Goal: Transaction & Acquisition: Purchase product/service

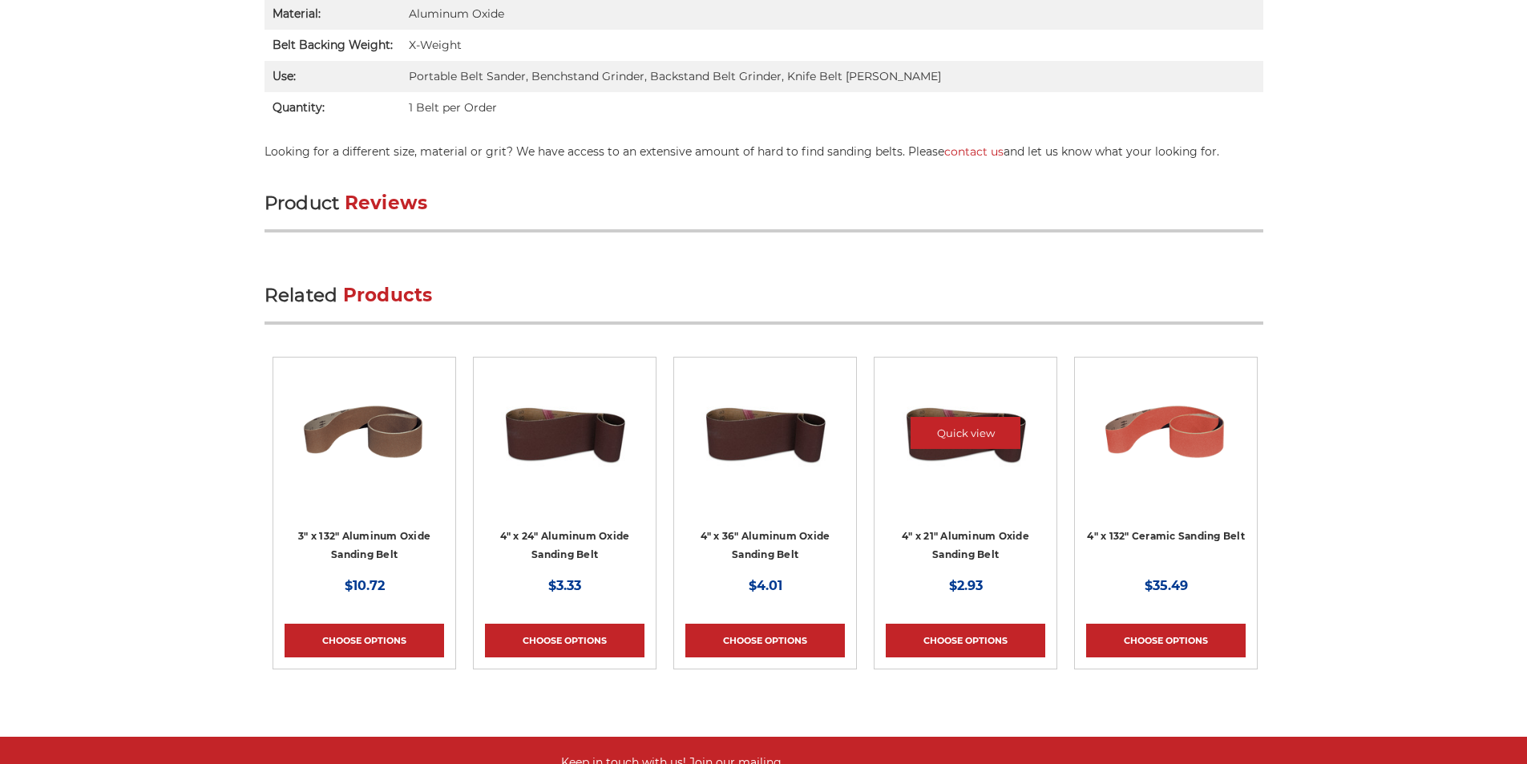
scroll to position [1482, 0]
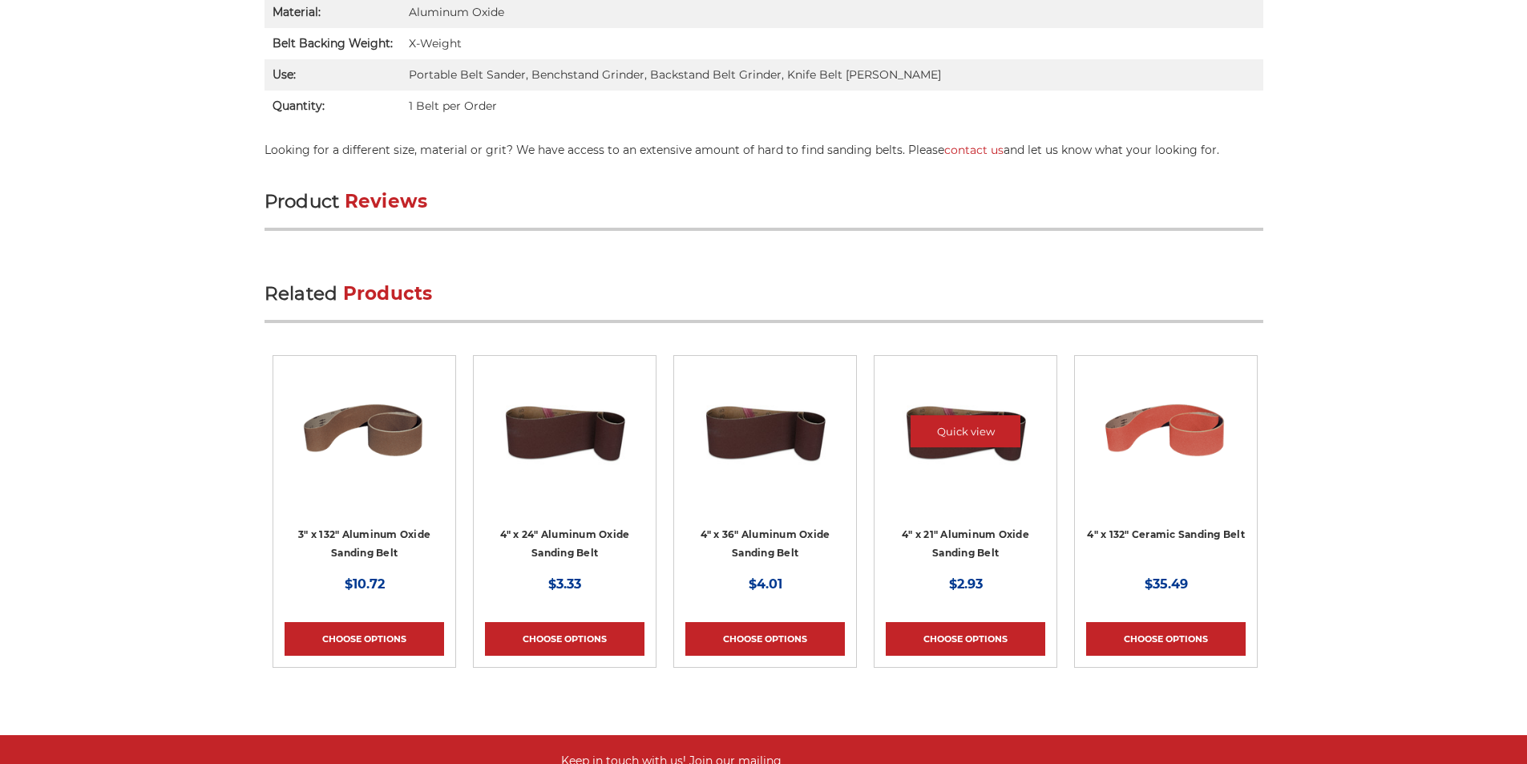
click at [926, 455] on div at bounding box center [962, 443] width 152 height 152
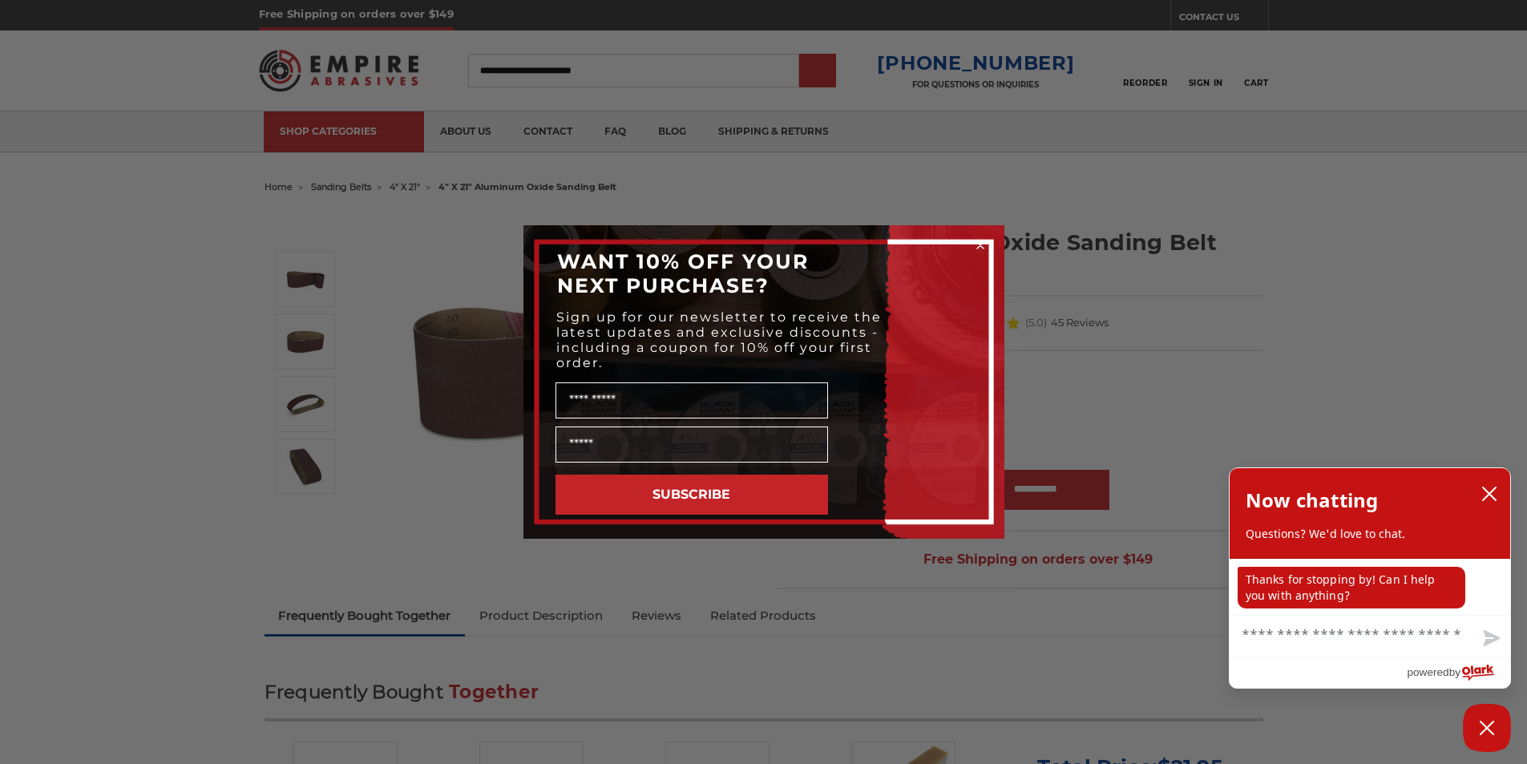
click at [730, 486] on button "SUBSCRIBE" at bounding box center [691, 494] width 272 height 40
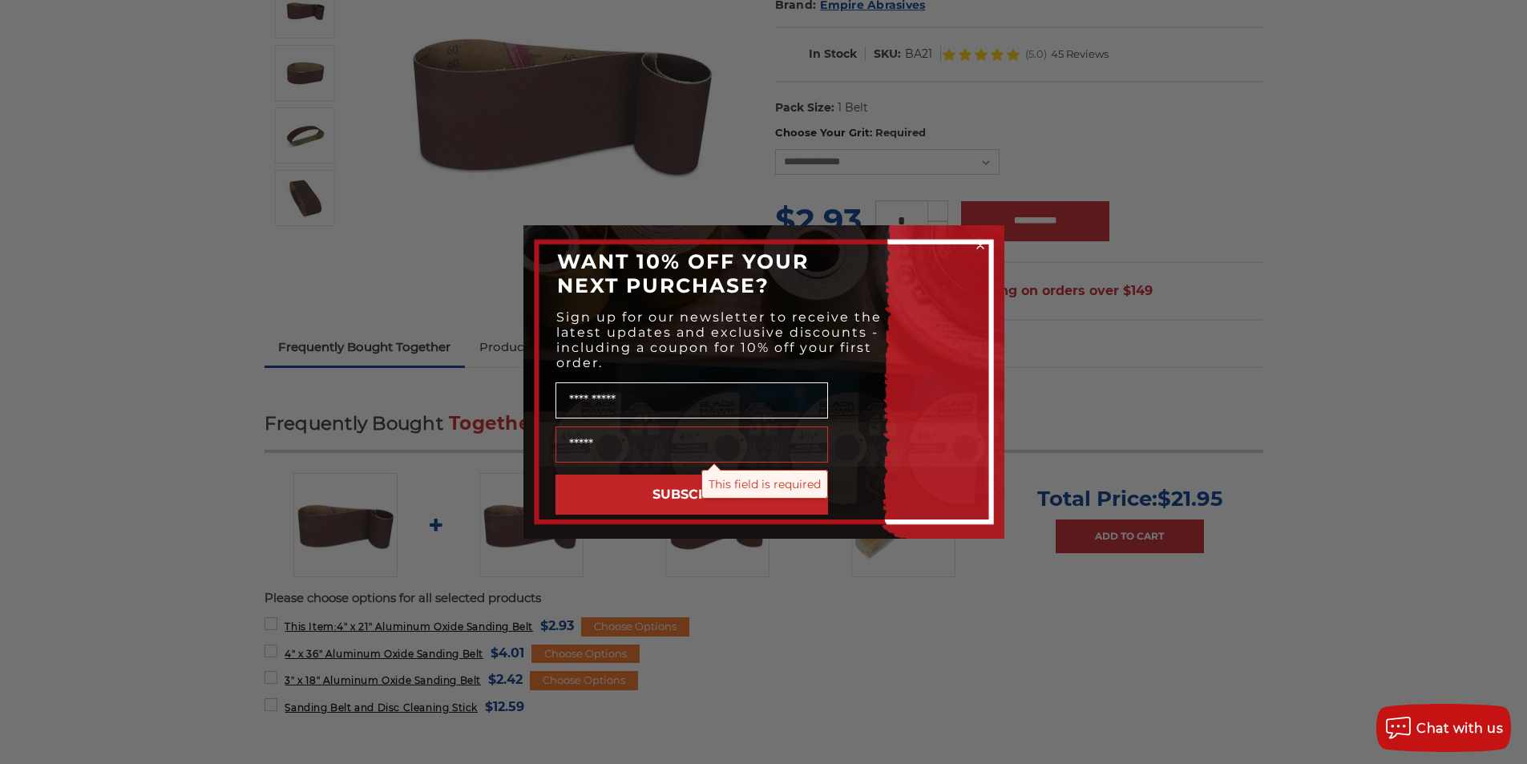
scroll to position [334, 0]
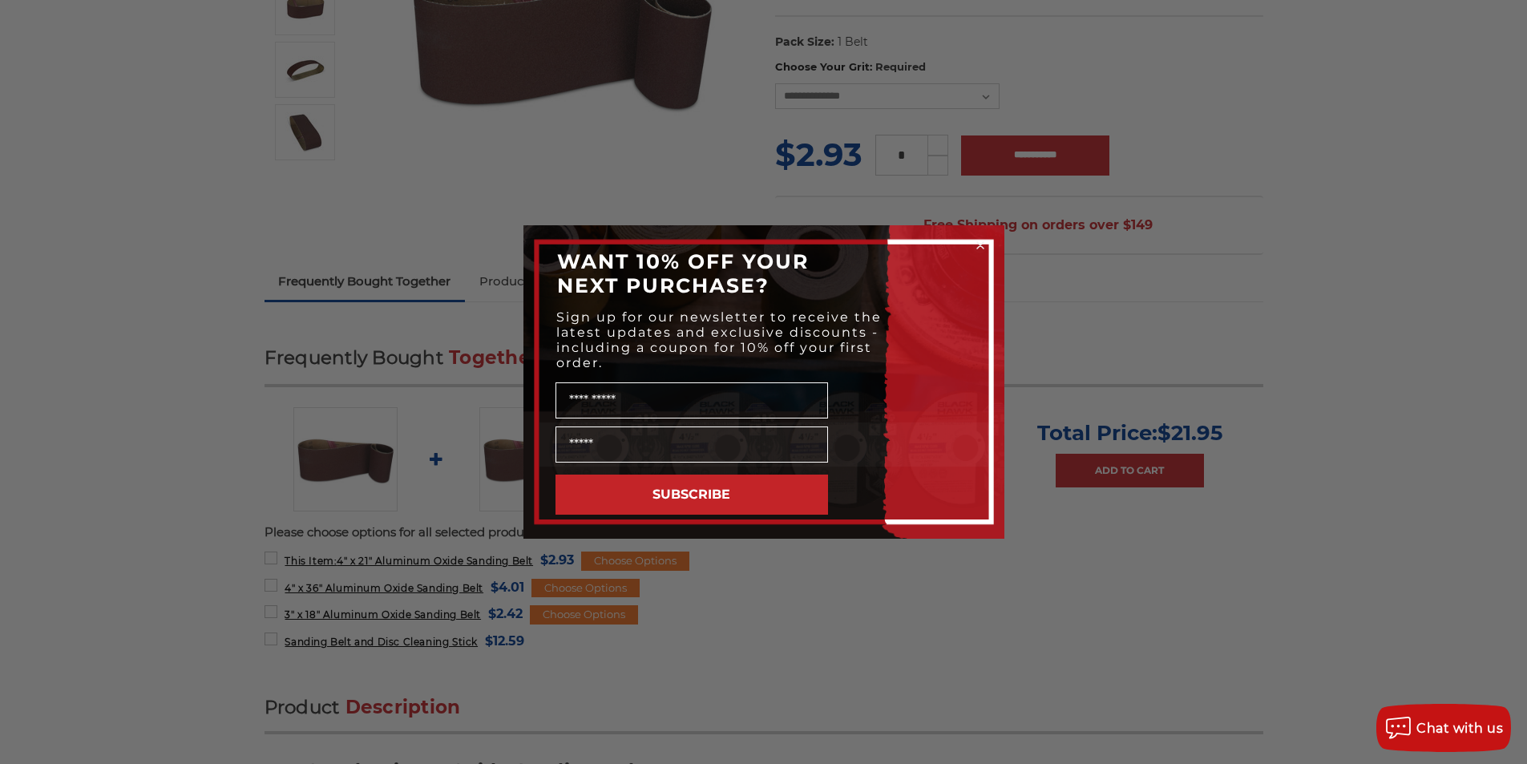
click at [282, 3] on div "Close dialog WANT 10% OFF YOUR NEXT PURCHASE? Sign up for our newsletter to rec…" at bounding box center [763, 382] width 1527 height 764
click at [976, 245] on circle "Close dialog" at bounding box center [979, 245] width 15 height 15
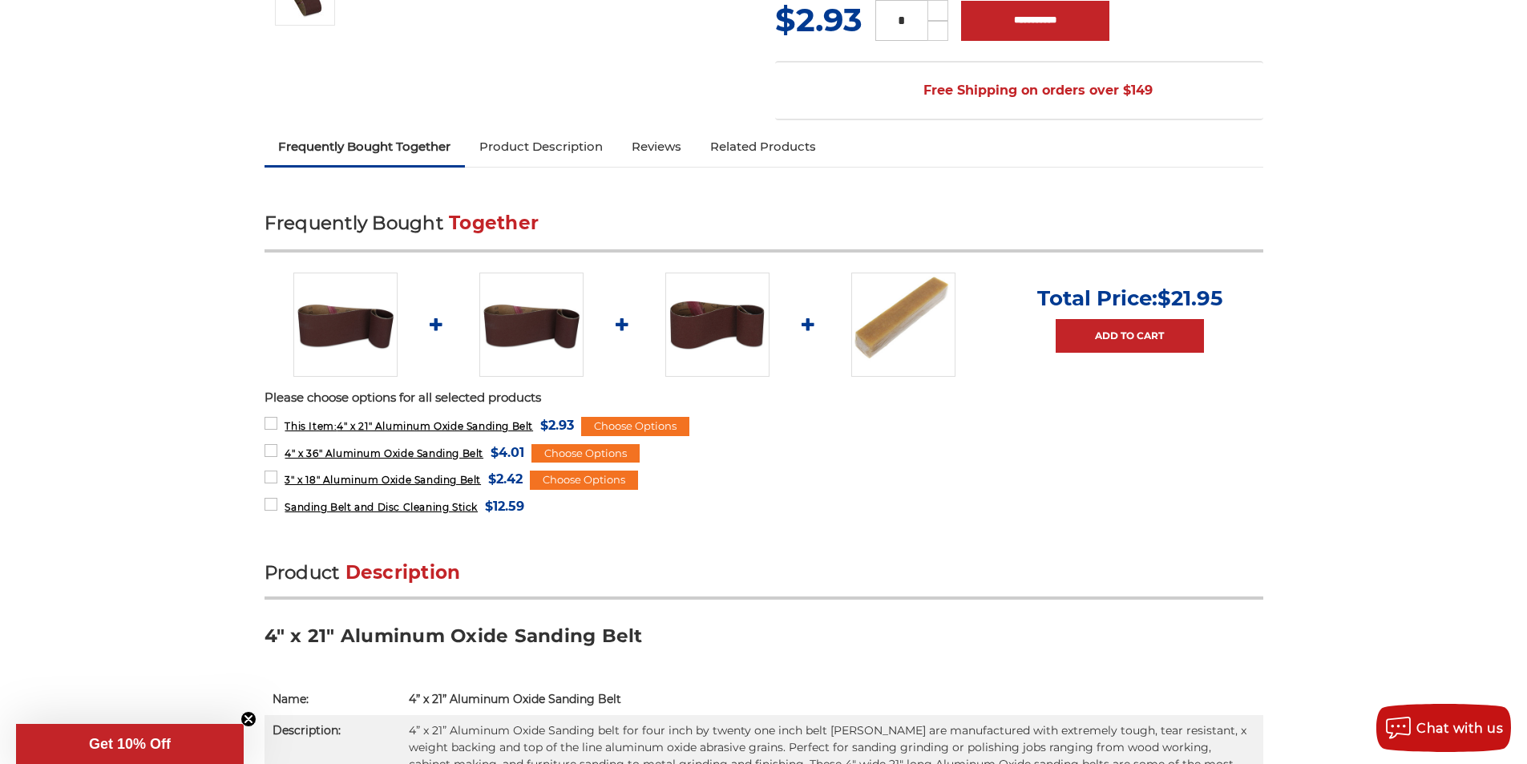
scroll to position [434, 0]
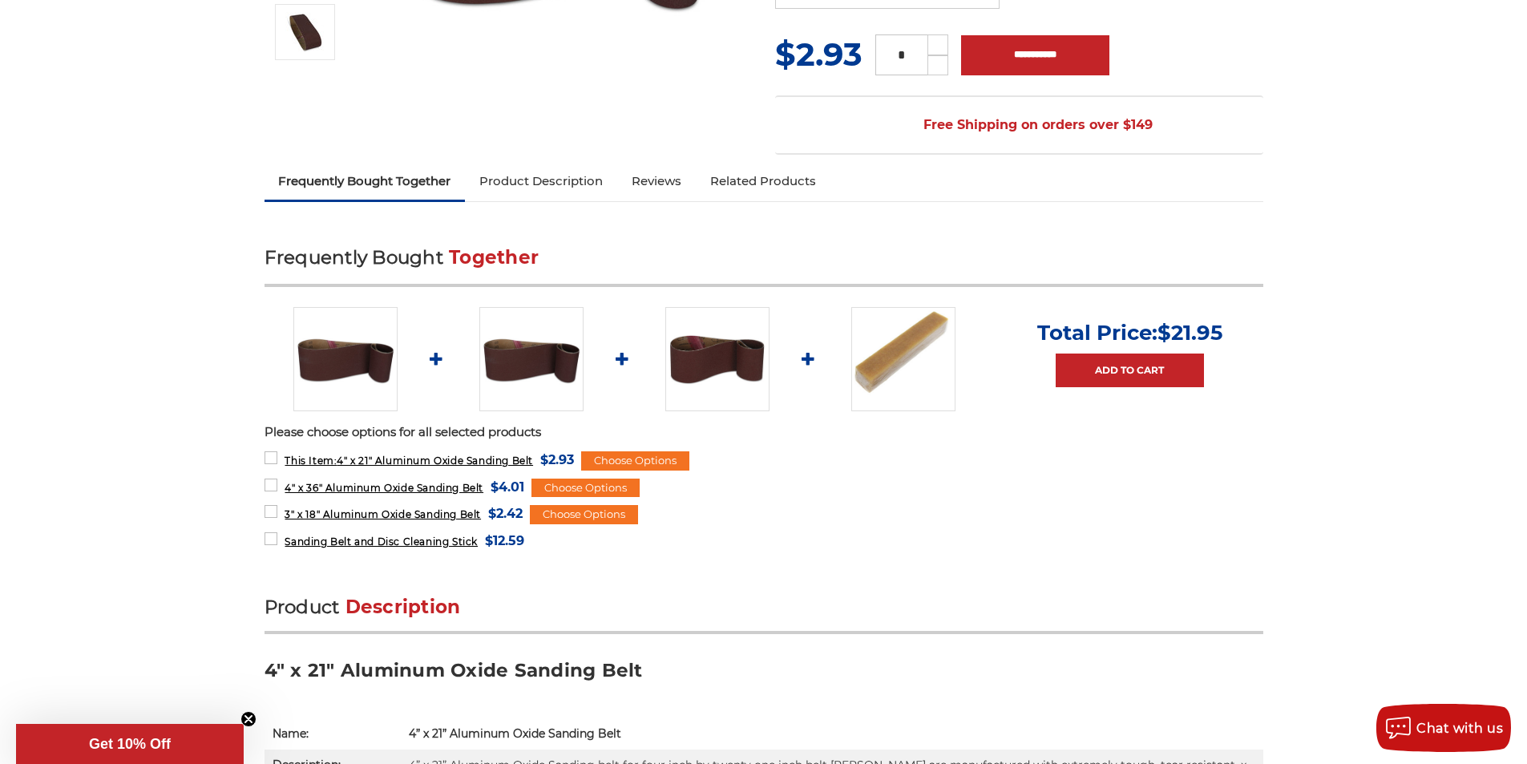
click at [862, 63] on div "* Increase Quantity: Decrease Quantity:" at bounding box center [911, 54] width 99 height 41
click at [861, 77] on div "MSRP: Was: Now: $2.93 (You save ) * Increase Quantity: Decrease Quantity:" at bounding box center [1019, 54] width 488 height 46
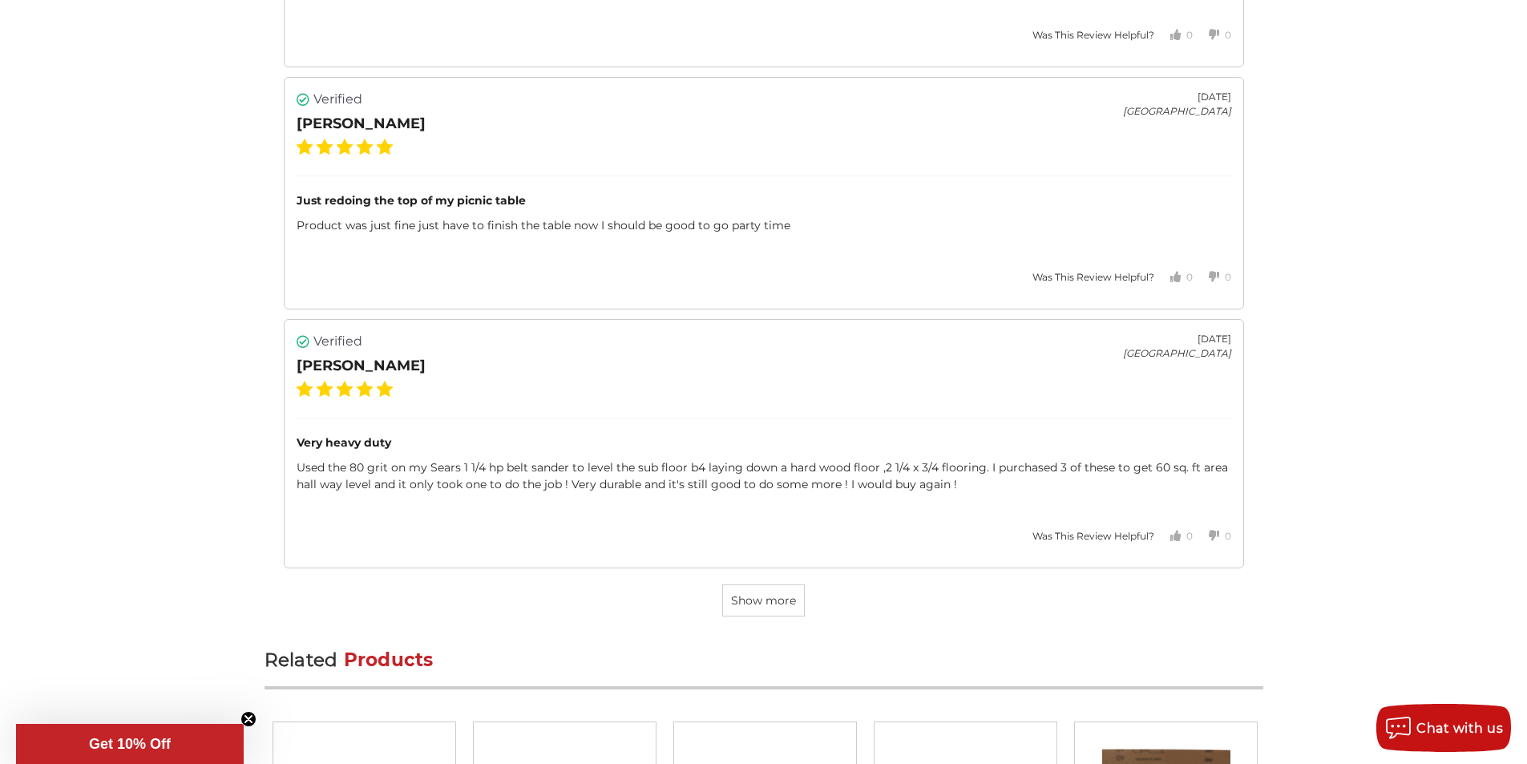
scroll to position [4442, 0]
click at [1035, 583] on div "Show more" at bounding box center [764, 599] width 960 height 32
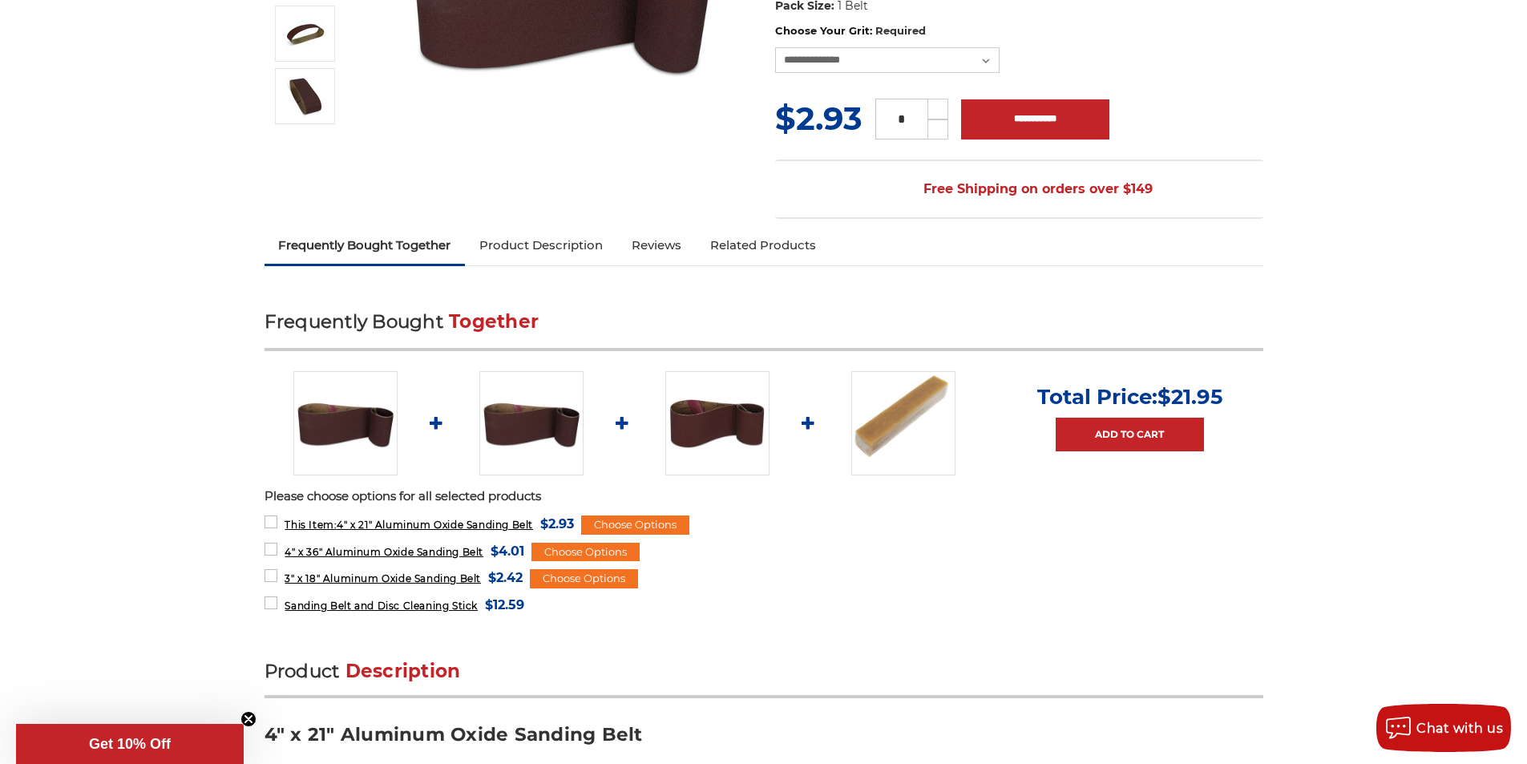
scroll to position [367, 0]
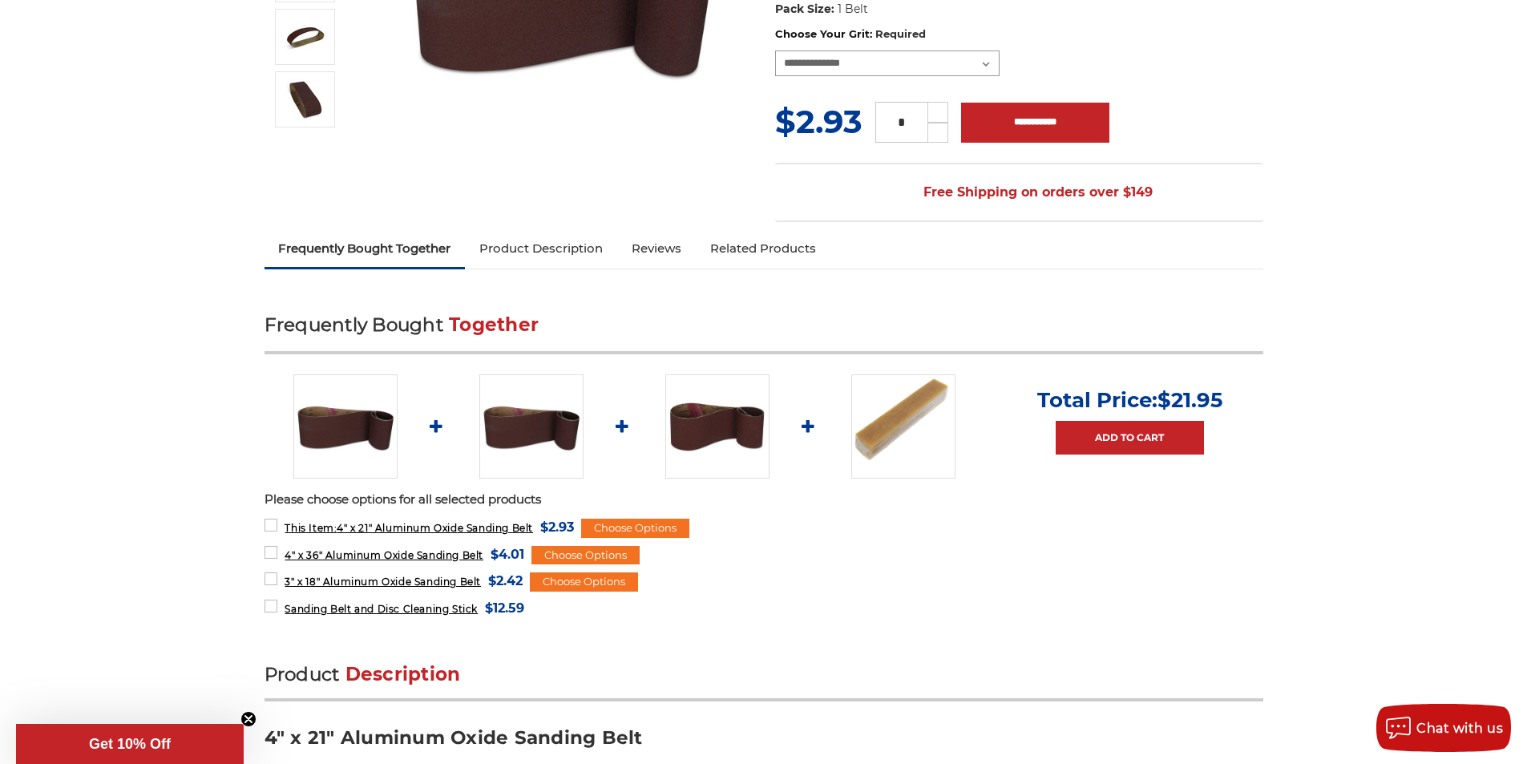
click at [935, 55] on select "**********" at bounding box center [887, 63] width 224 height 26
click at [775, 51] on select "**********" at bounding box center [887, 63] width 224 height 26
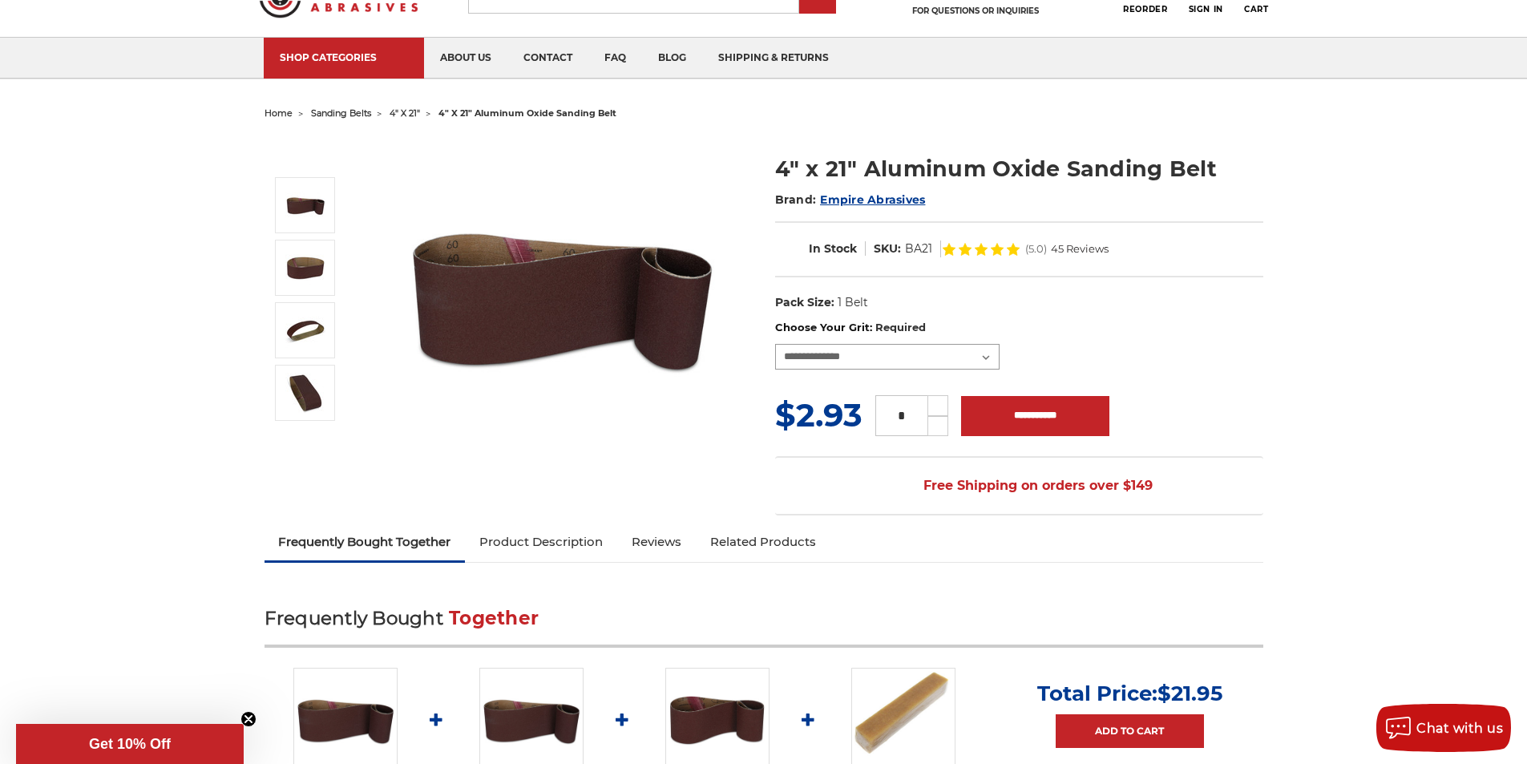
scroll to position [67, 0]
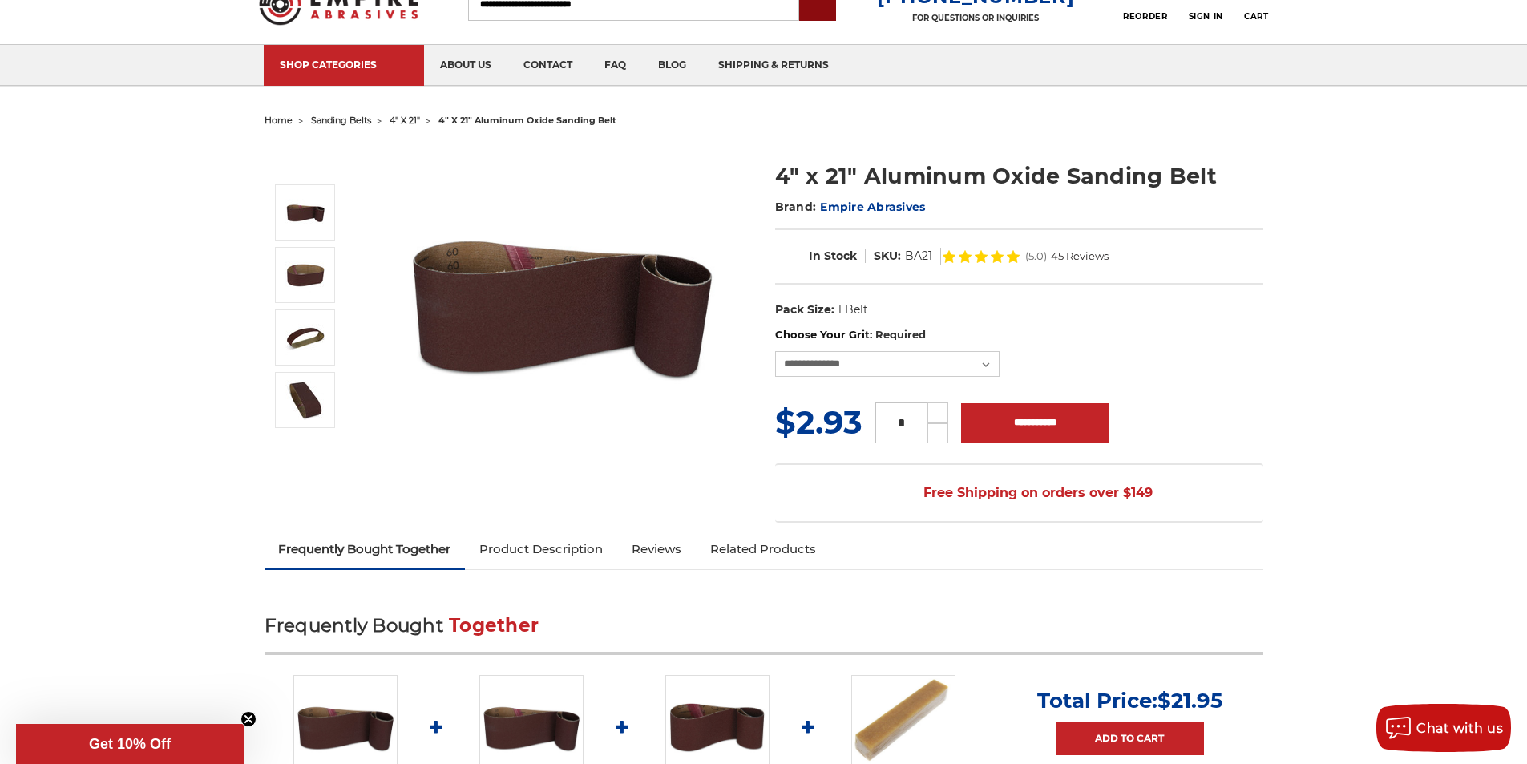
click at [834, 9] on input "submit" at bounding box center [817, 5] width 32 height 32
click at [268, 116] on span "home" at bounding box center [278, 120] width 28 height 11
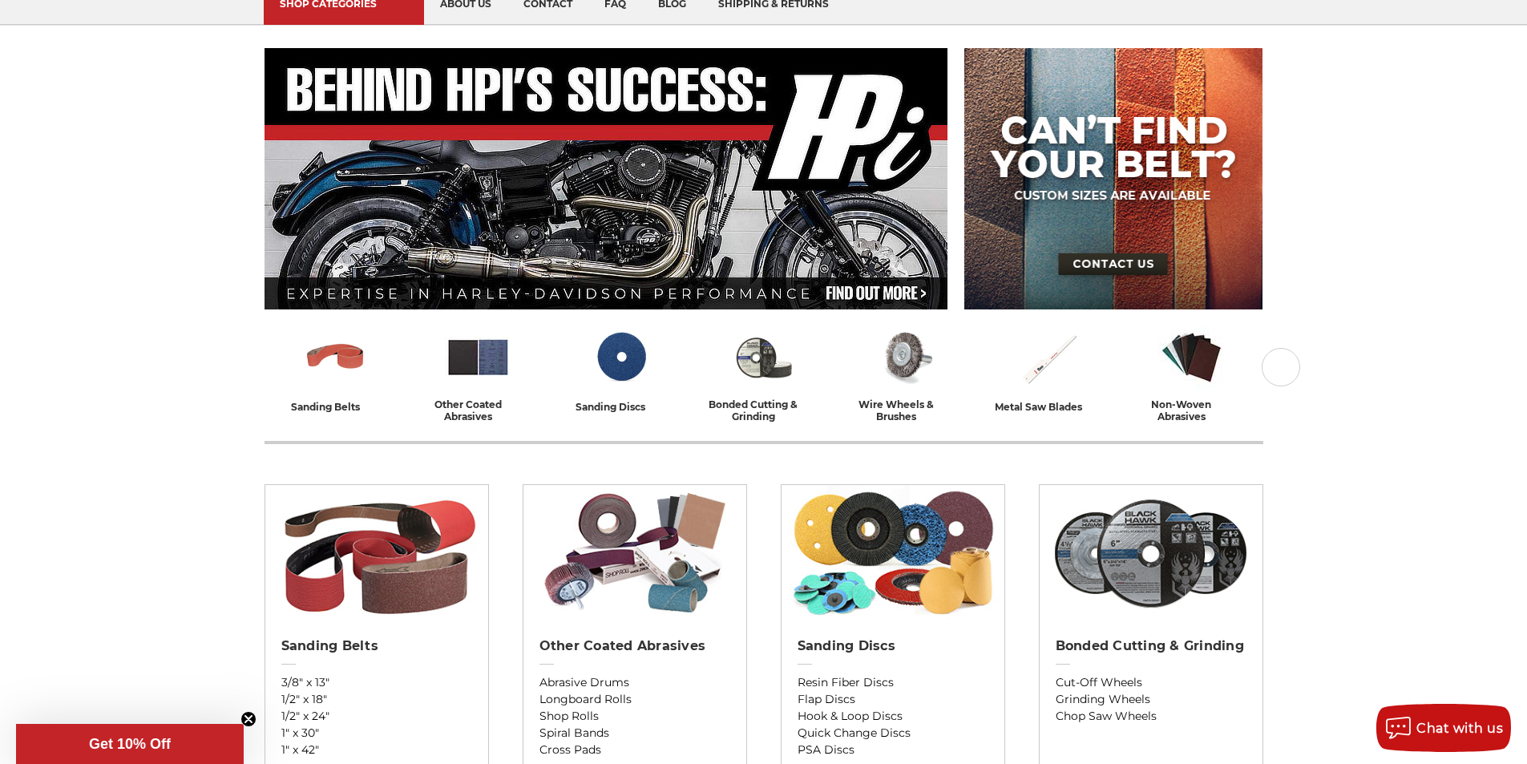
scroll to position [234, 0]
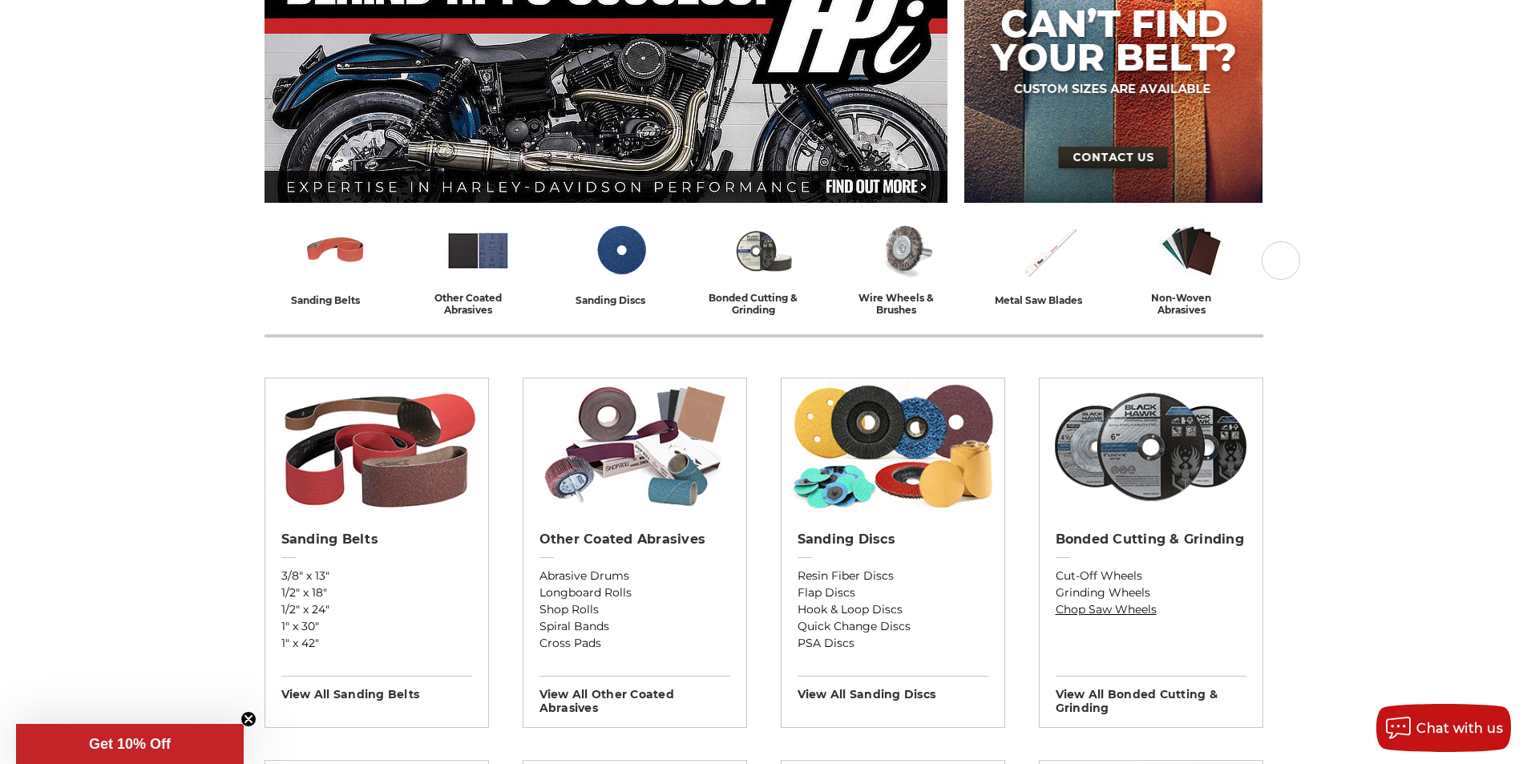
click at [1093, 601] on link "Chop Saw Wheels" at bounding box center [1151, 609] width 191 height 17
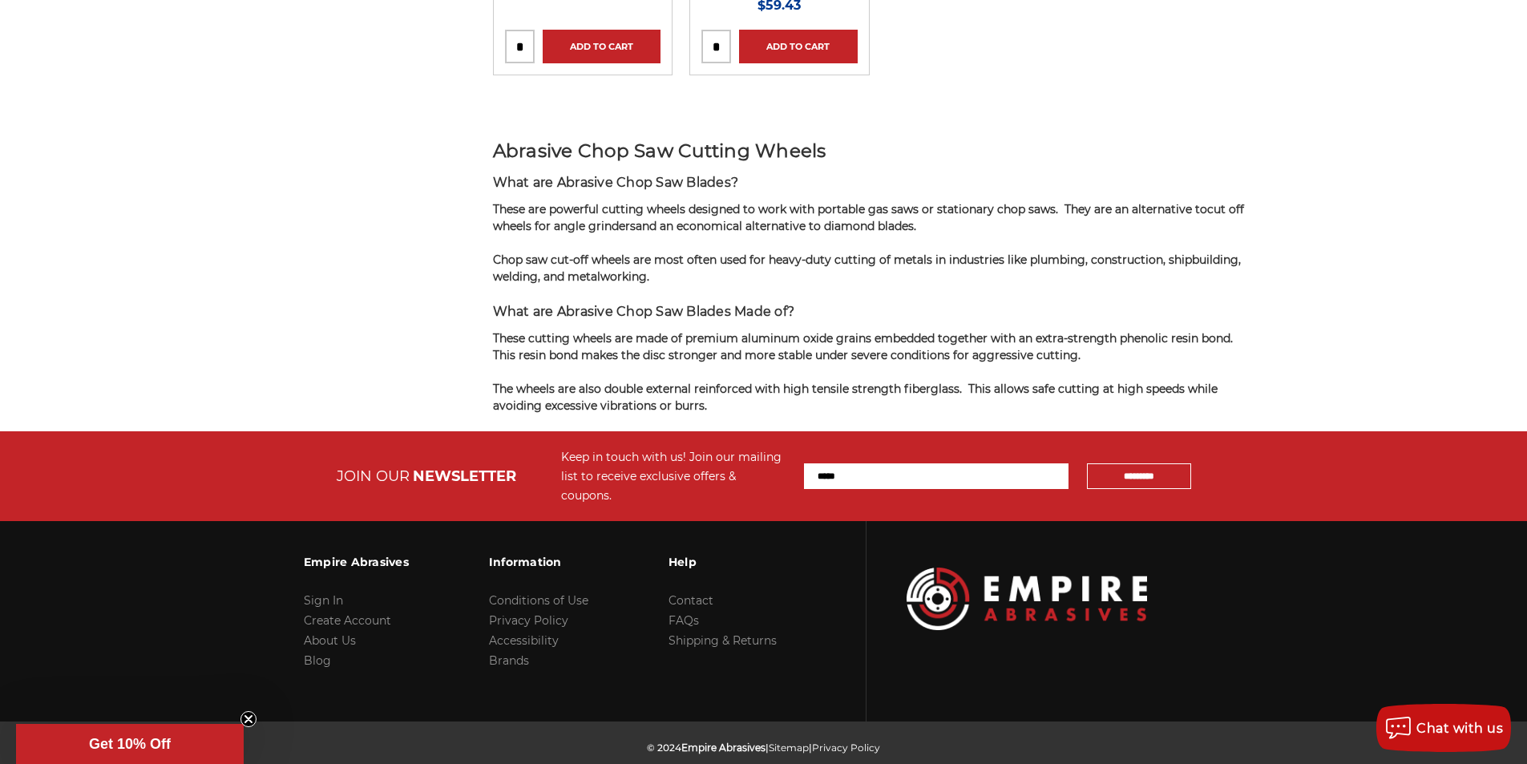
scroll to position [948, 0]
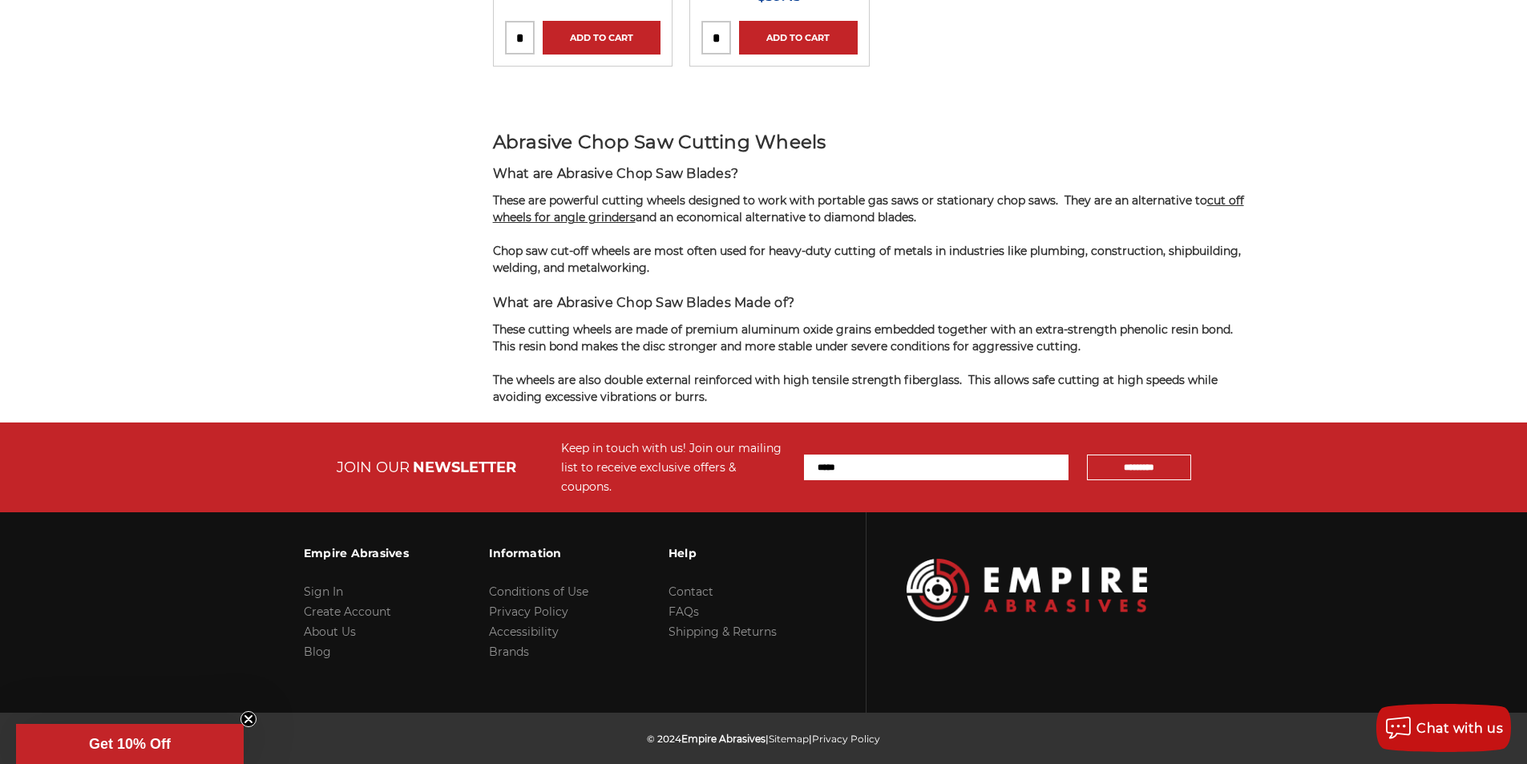
click at [1117, 194] on span "cut off wheels for angle grinders" at bounding box center [868, 208] width 751 height 31
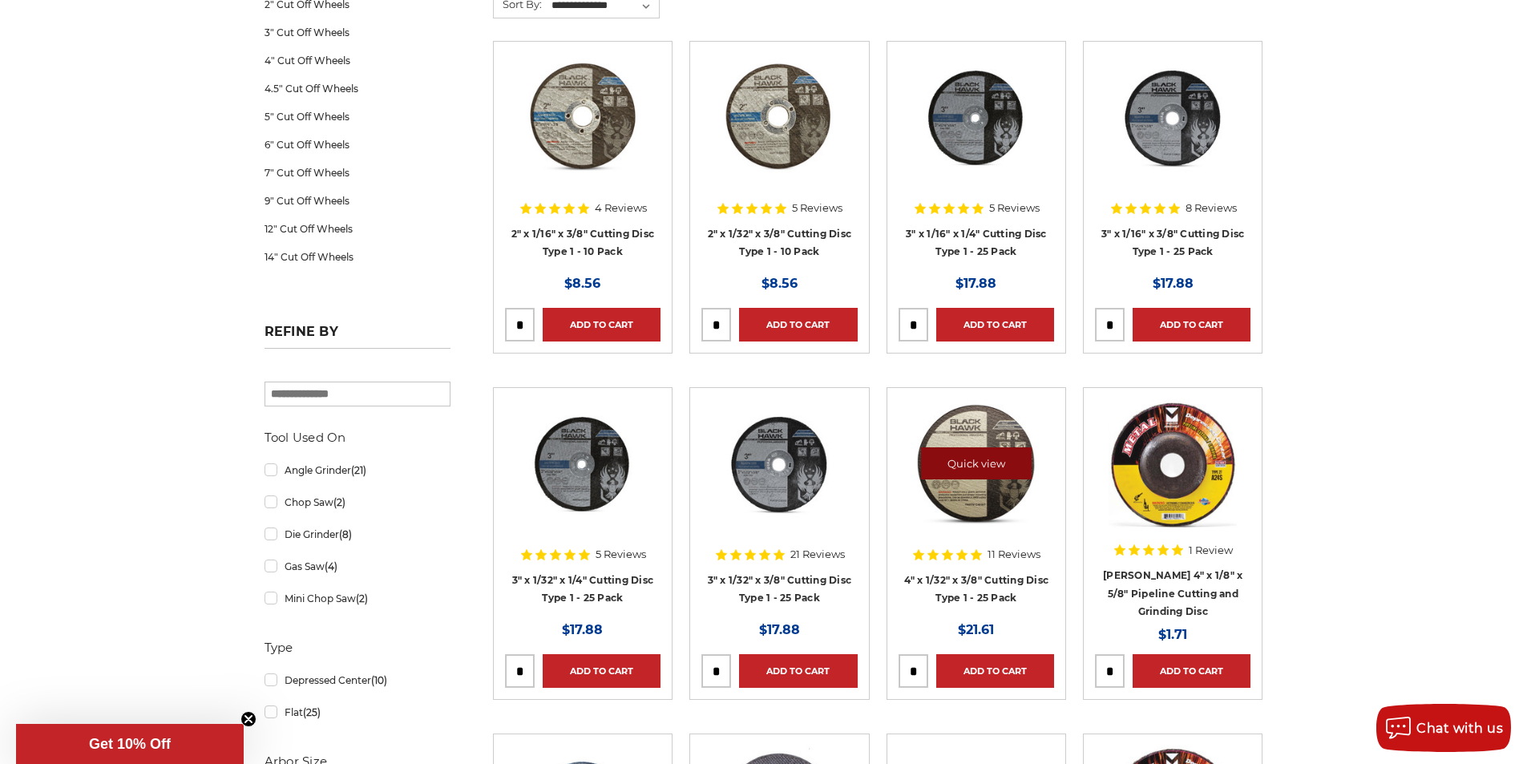
scroll to position [334, 0]
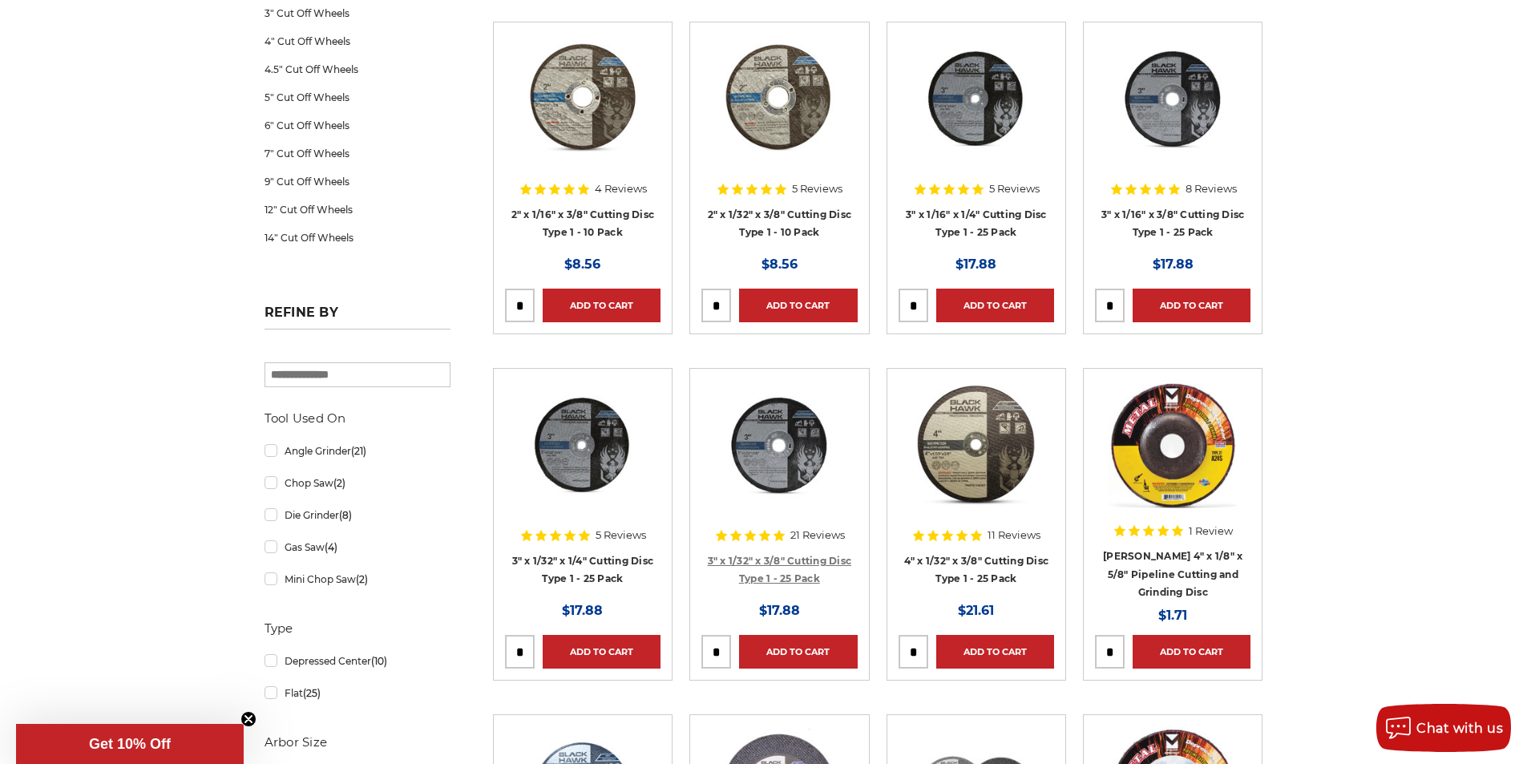
click at [765, 574] on link "3" x 1/32" x 3/8" Cutting Disc Type 1 - 25 Pack" at bounding box center [780, 570] width 144 height 30
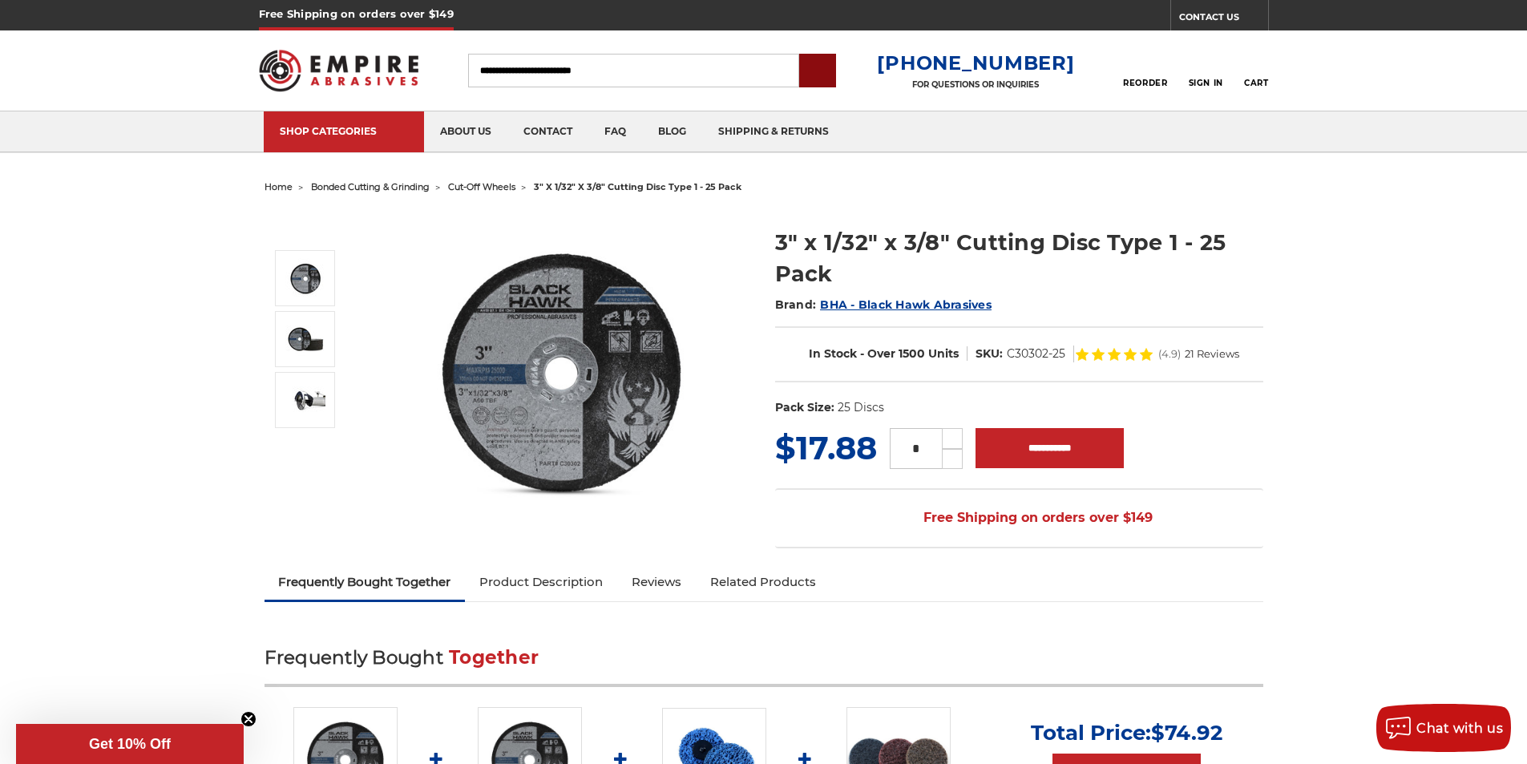
click at [834, 67] on input "submit" at bounding box center [817, 71] width 32 height 32
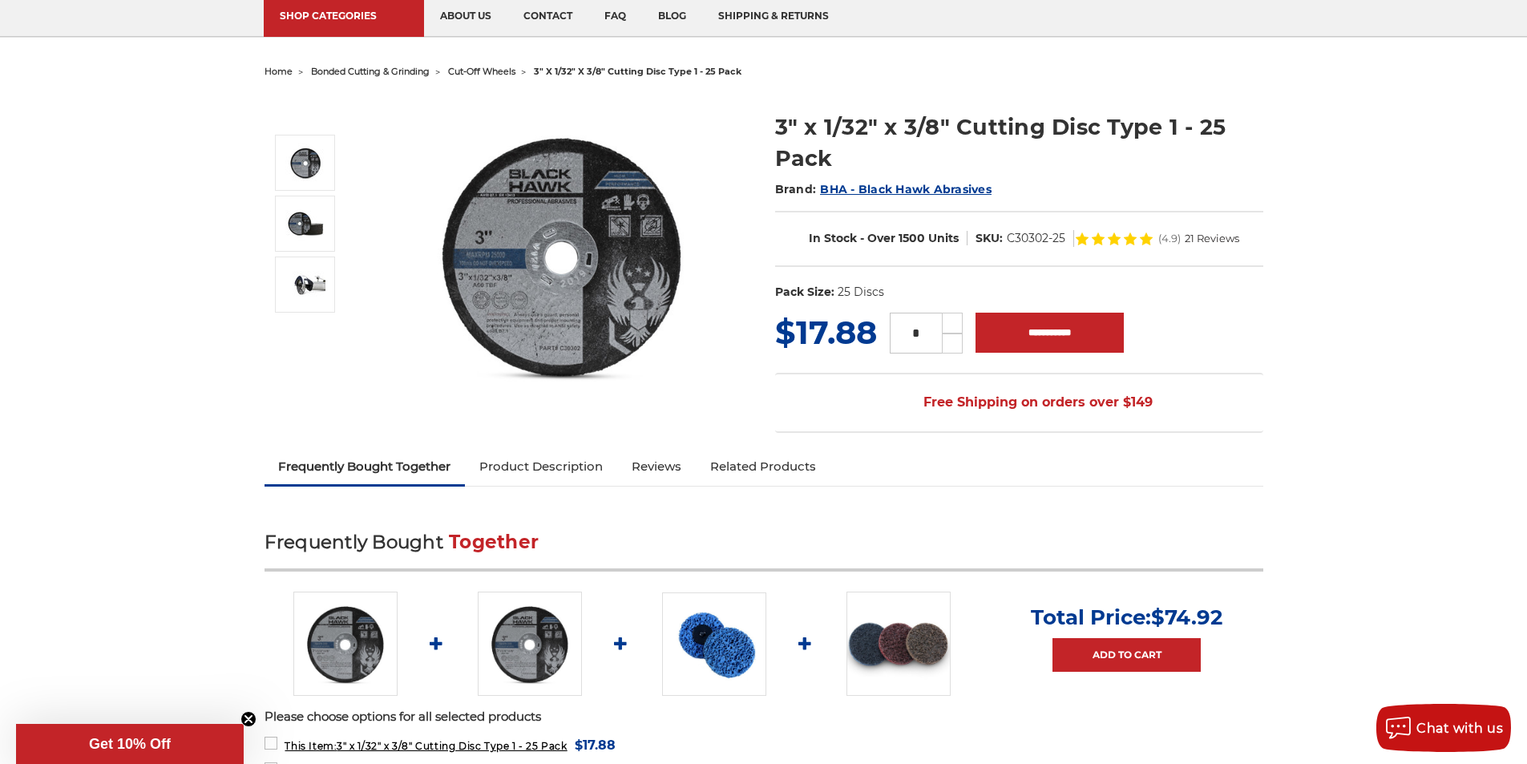
scroll to position [100, 0]
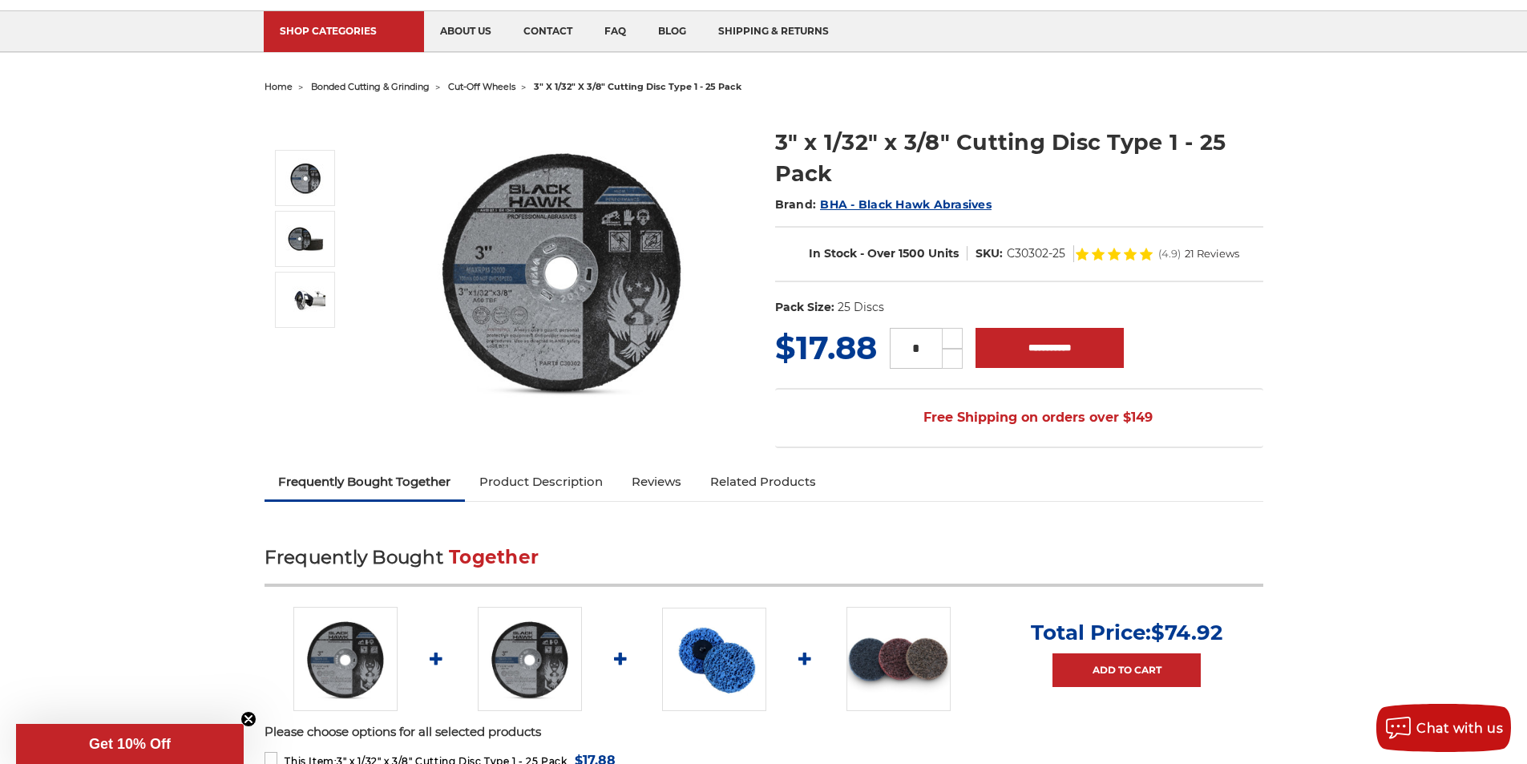
click at [834, 42] on ul "SHOP CATEGORIES sanding belts 3/8" x 13" 1/2" x 18" 1/2" x 24" faq" at bounding box center [764, 31] width 1000 height 40
